Goal: Task Accomplishment & Management: Manage account settings

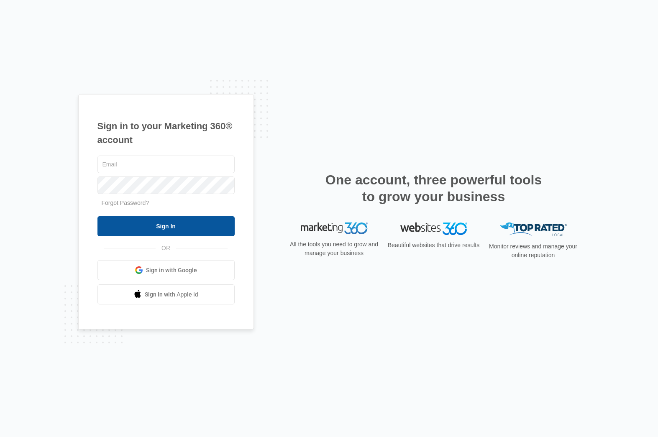
type input "dave@madwire.com"
click at [173, 226] on input "Sign In" at bounding box center [166, 226] width 137 height 20
